Goal: Find specific page/section: Find specific page/section

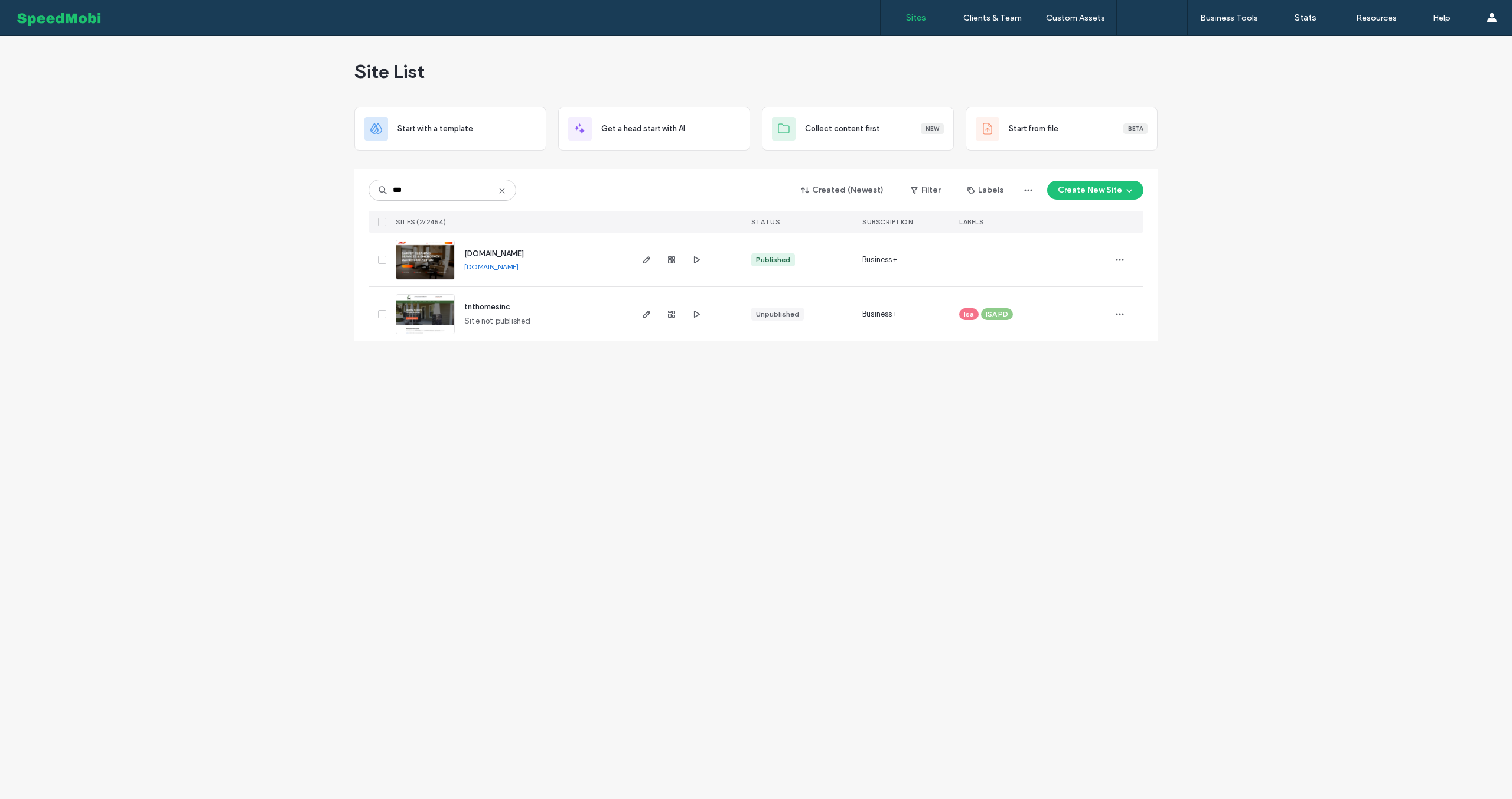
type input "***"
click at [512, 269] on link "www.tnt-carpetcleaning.com" at bounding box center [491, 266] width 54 height 9
click at [524, 253] on span "[DOMAIN_NAME]" at bounding box center [494, 253] width 60 height 9
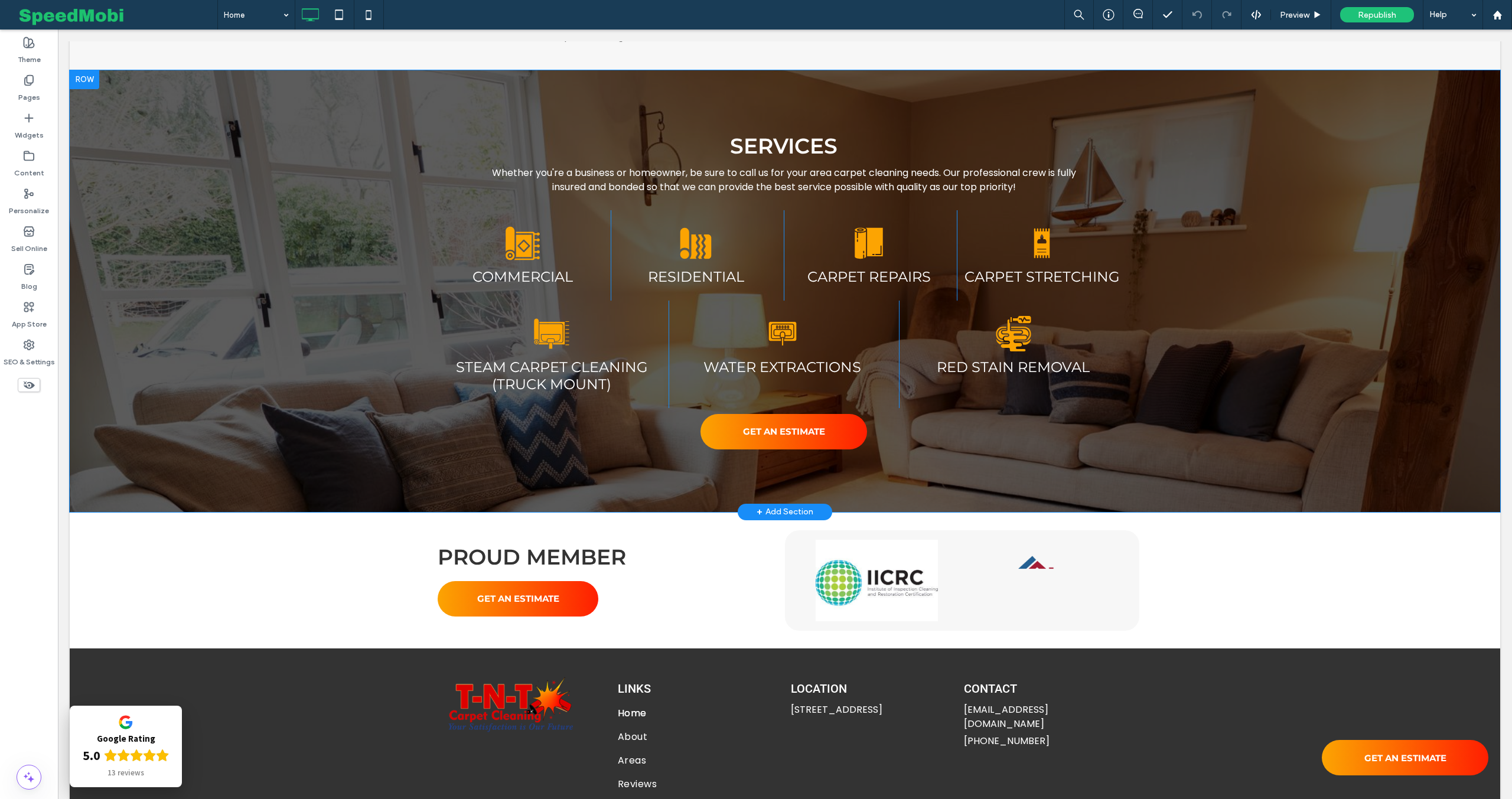
scroll to position [1168, 0]
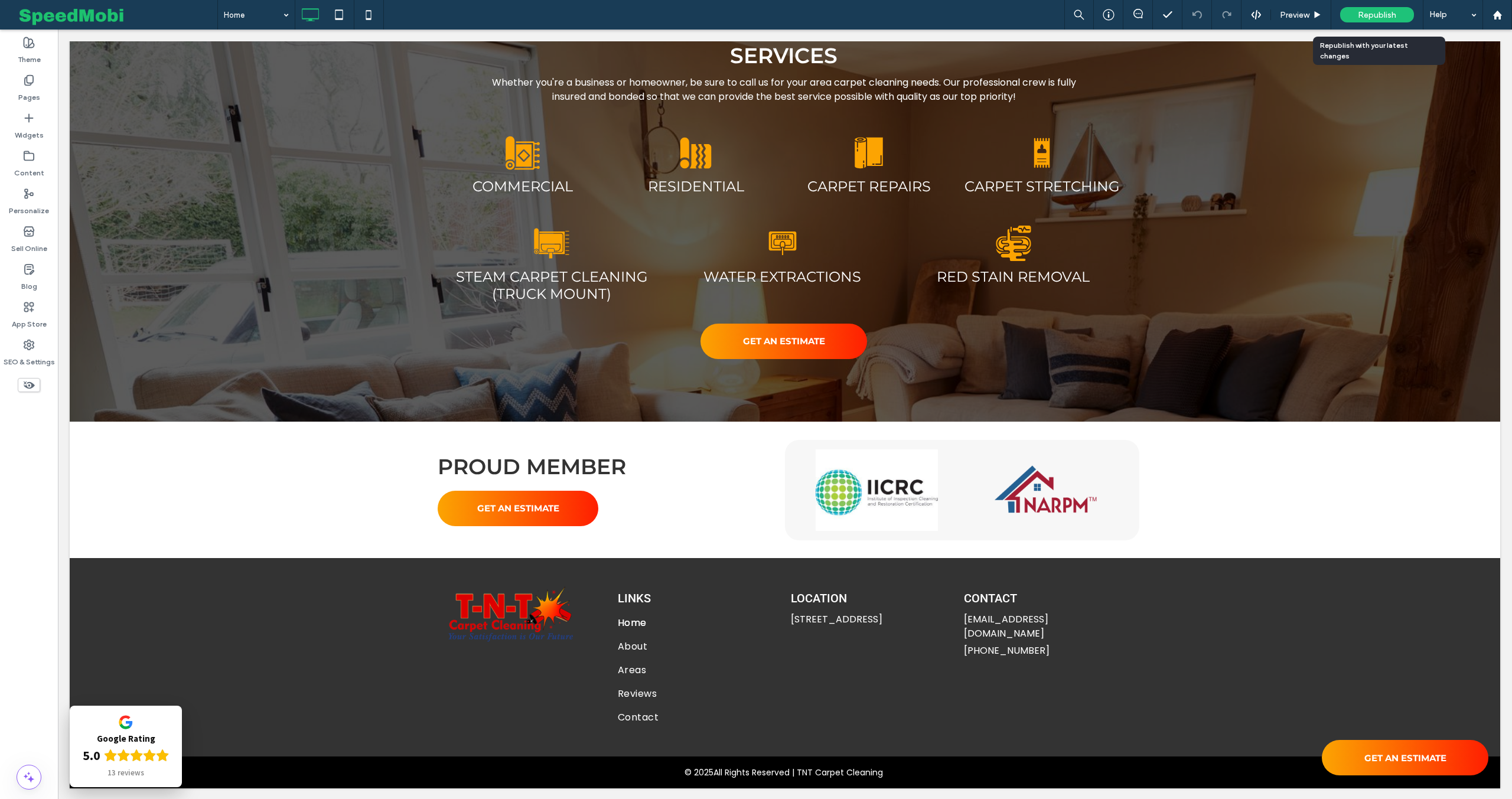
click at [1386, 20] on div "Republish" at bounding box center [1377, 14] width 74 height 15
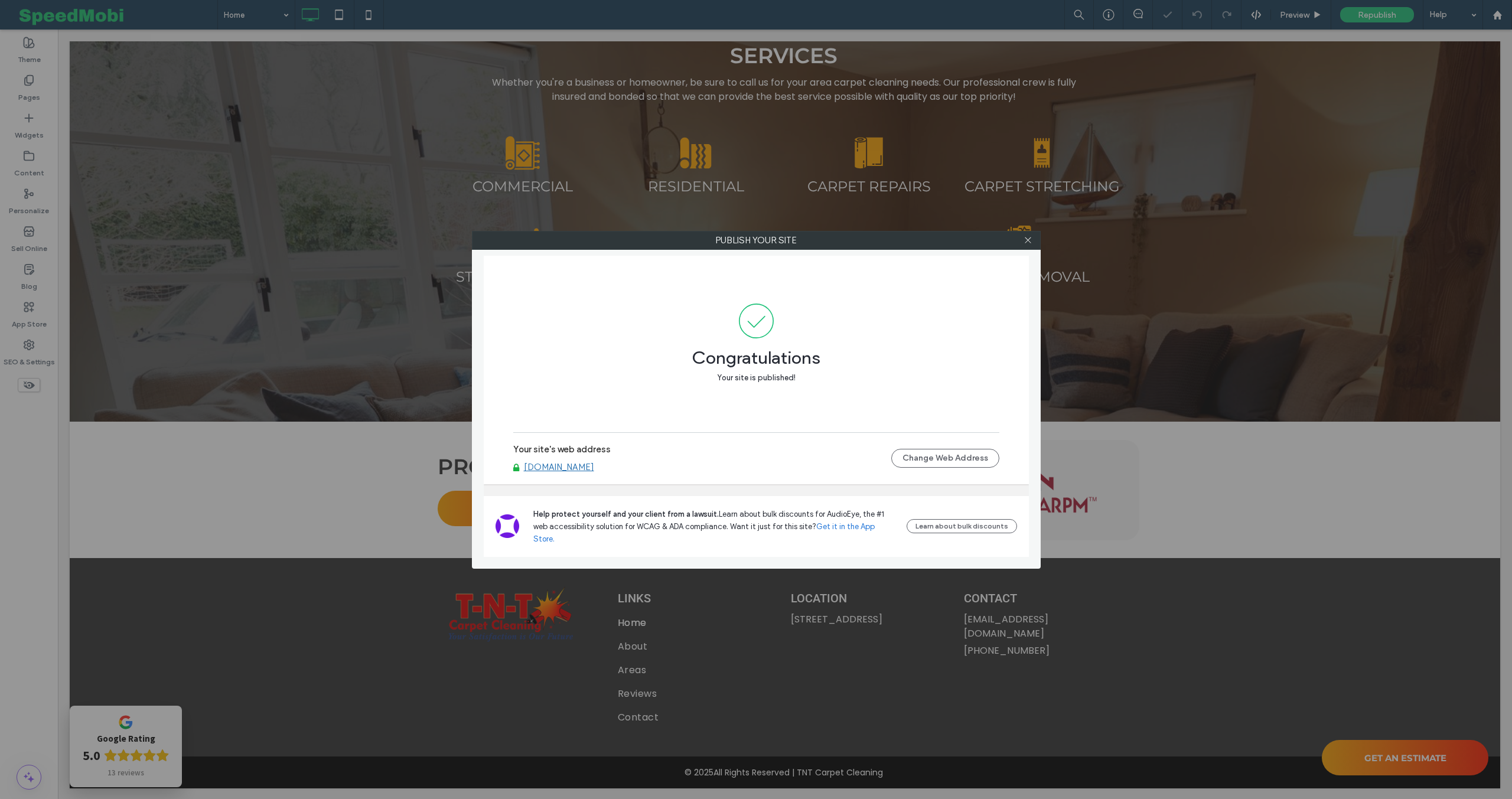
click at [590, 473] on link "[DOMAIN_NAME]" at bounding box center [559, 467] width 70 height 10
